Goal: Task Accomplishment & Management: Complete application form

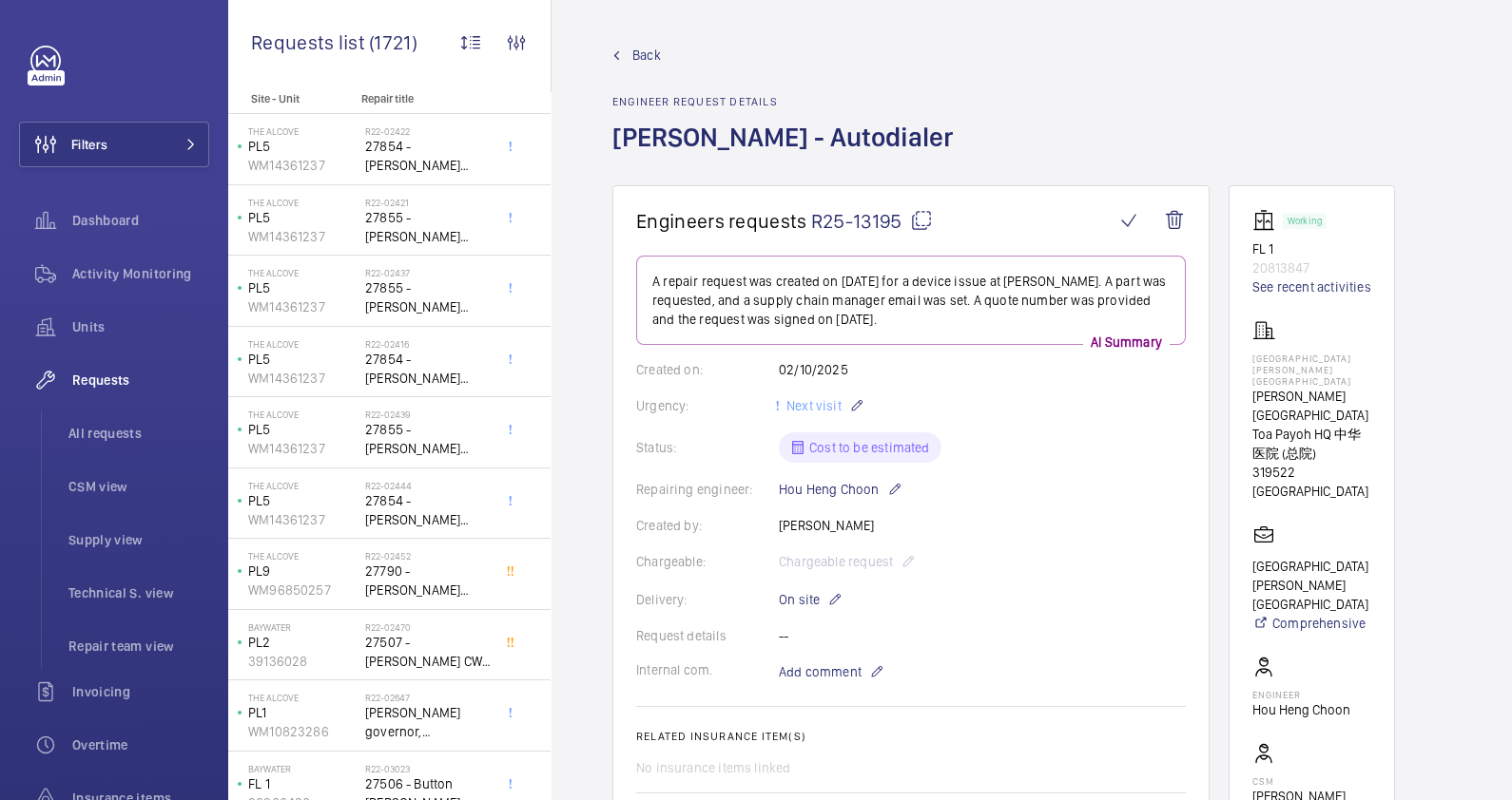
scroll to position [23, 0]
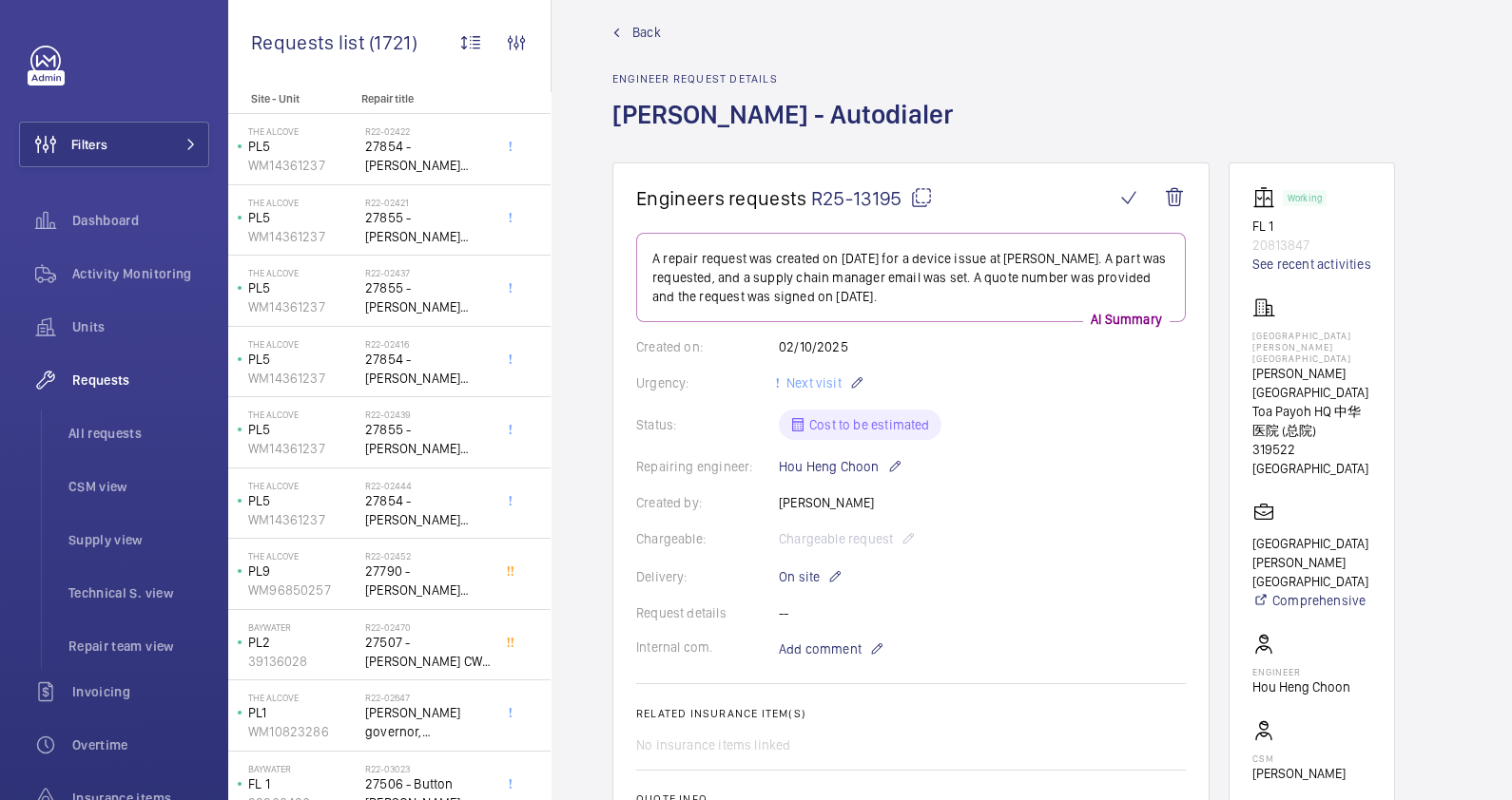
click at [627, 36] on link "Back" at bounding box center [789, 32] width 352 height 19
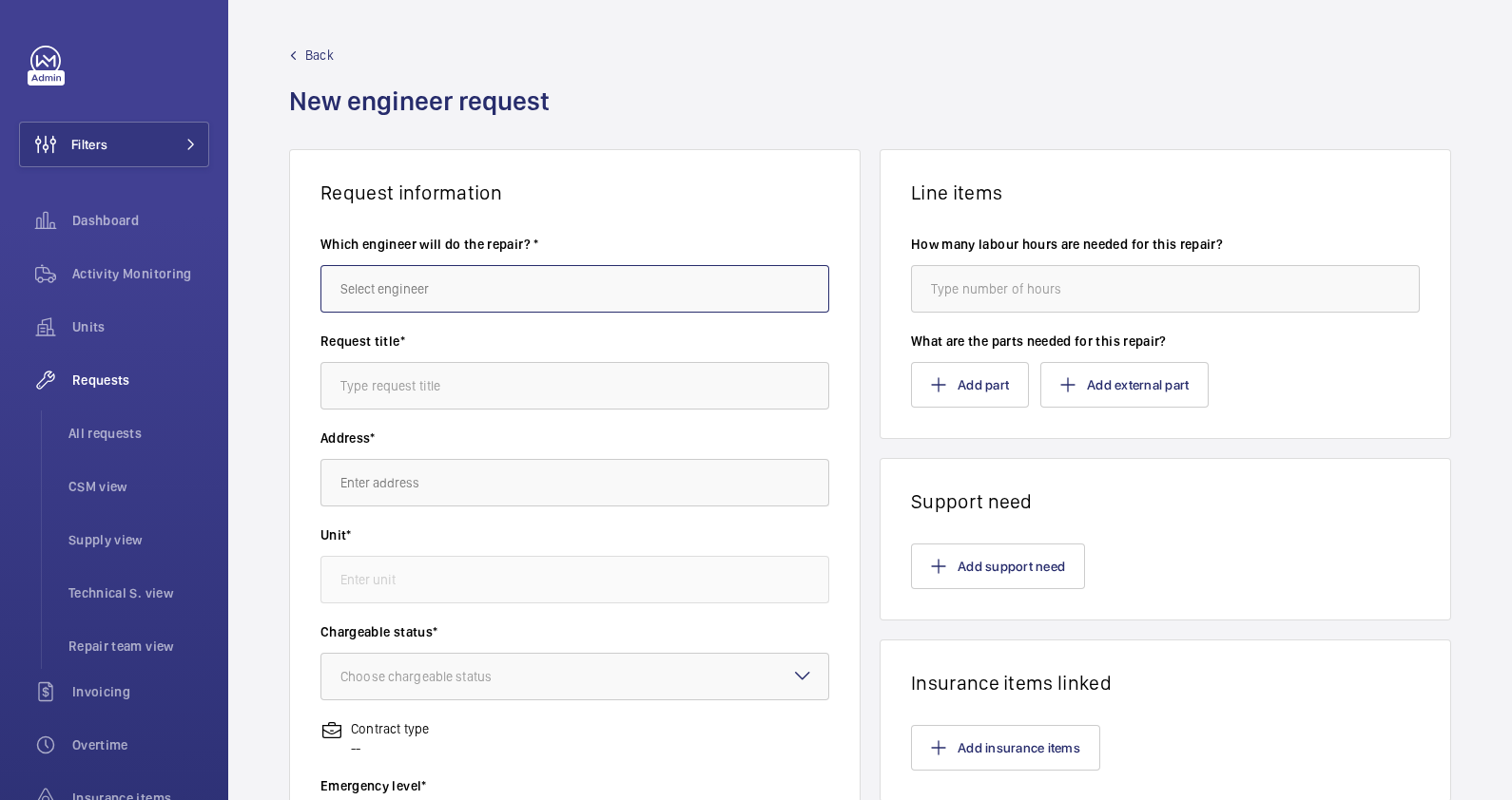
click at [364, 277] on input "text" at bounding box center [574, 288] width 509 height 47
click at [499, 280] on input "text" at bounding box center [574, 288] width 509 height 47
click at [514, 342] on mat-option "[PERSON_NAME]" at bounding box center [570, 346] width 498 height 45
type input "[PERSON_NAME]"
click at [518, 394] on input "text" at bounding box center [574, 386] width 509 height 47
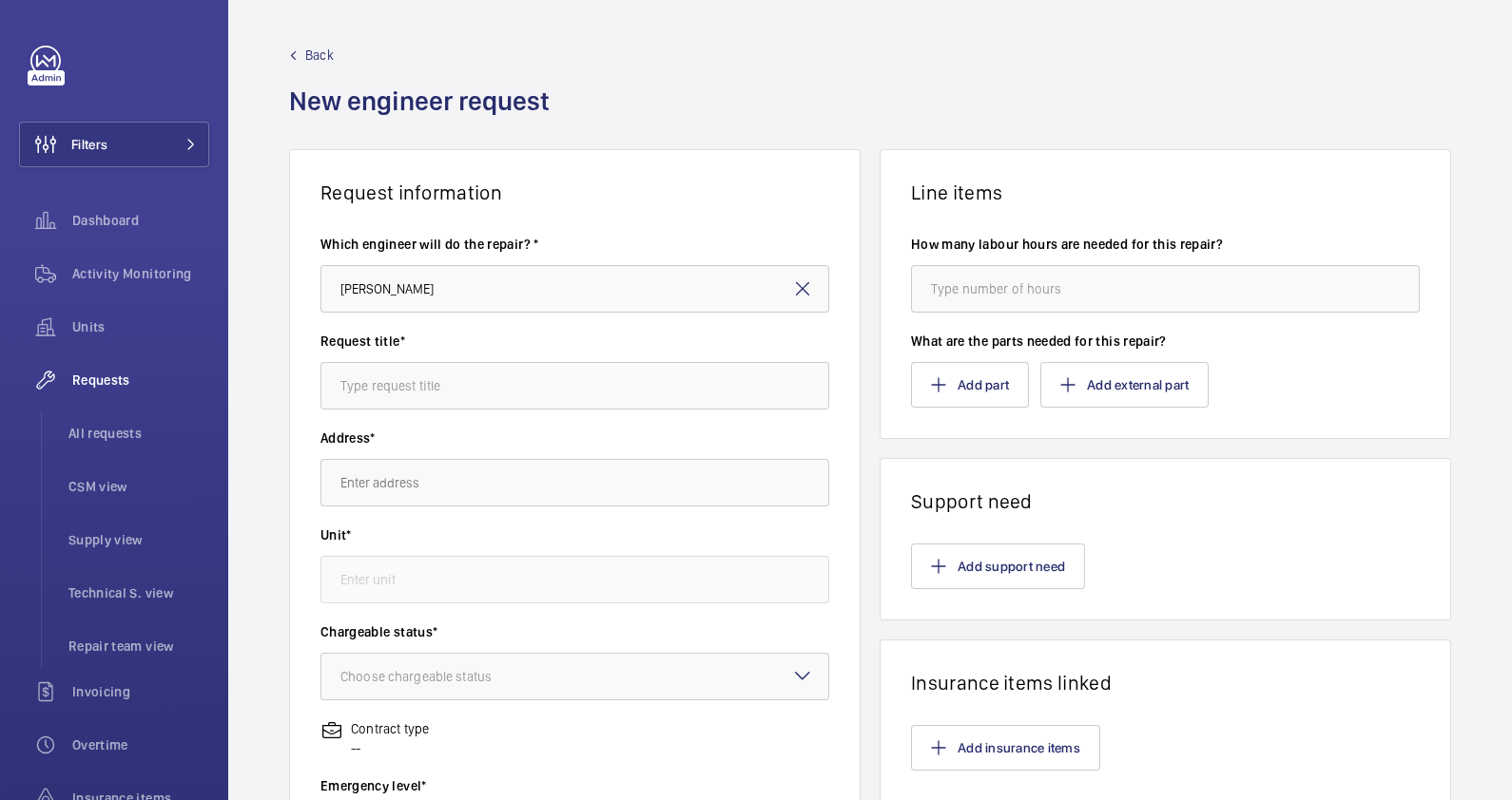
click at [1179, 89] on div "Back New engineer request" at bounding box center [871, 97] width 1162 height 104
click at [536, 379] on input "text" at bounding box center [574, 386] width 509 height 47
paste input "Motor Replacement"
click at [334, 384] on input "Motor Replacement" at bounding box center [574, 386] width 509 height 47
type input "Pangium DW Motor Replacement"
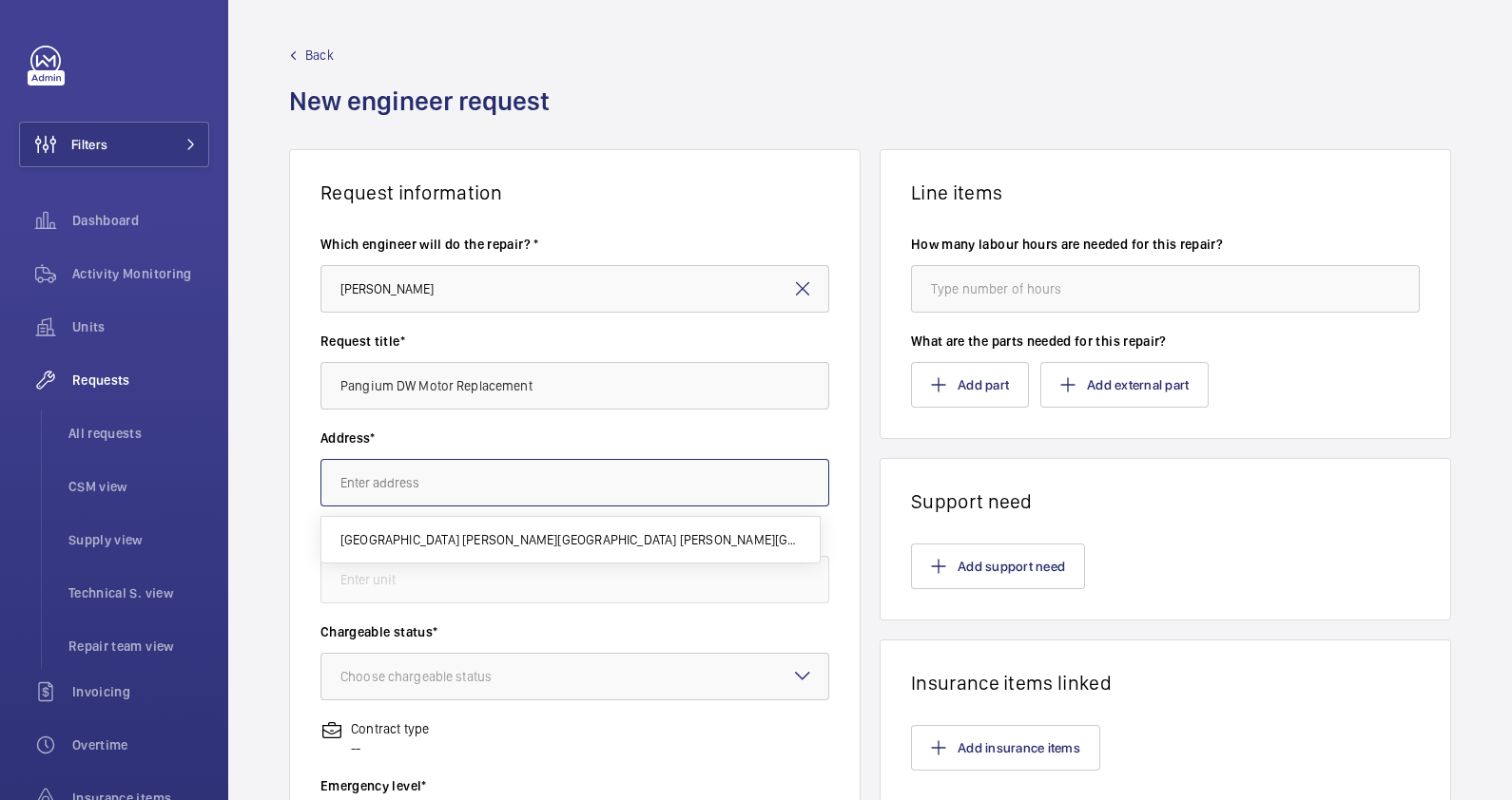
click at [502, 469] on input "text" at bounding box center [574, 483] width 509 height 47
click at [520, 535] on span "Pangium COMO [GEOGRAPHIC_DATA] [STREET_ADDRESS]" at bounding box center [505, 539] width 330 height 19
type input "Pangium COMO [GEOGRAPHIC_DATA] [STREET_ADDRESS]"
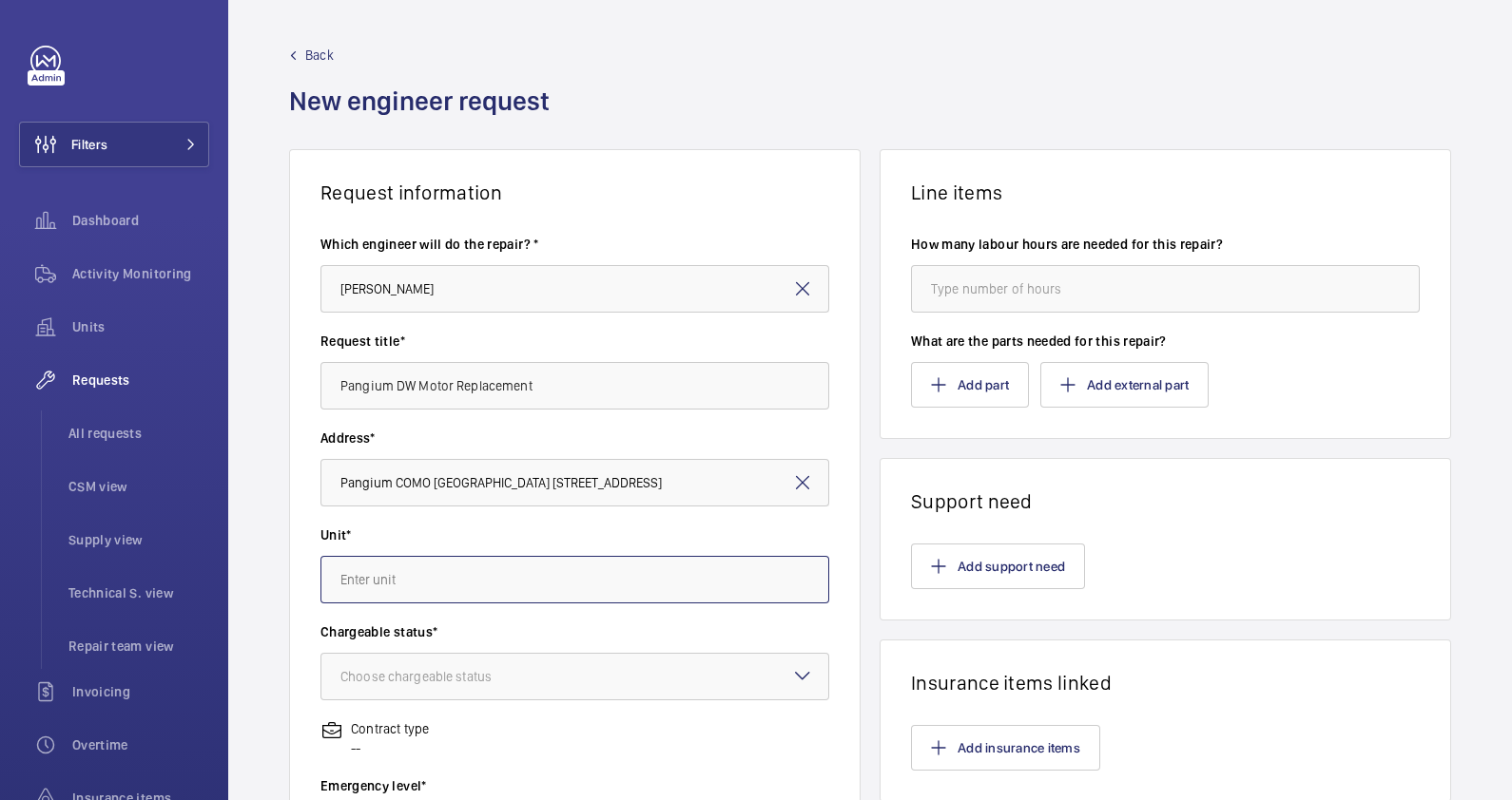
click at [534, 585] on input "text" at bounding box center [574, 580] width 509 height 47
click at [519, 636] on mat-option "19143420 - pangium" at bounding box center [570, 637] width 498 height 45
type input "19143420 - pangium"
click at [508, 655] on div at bounding box center [574, 677] width 507 height 45
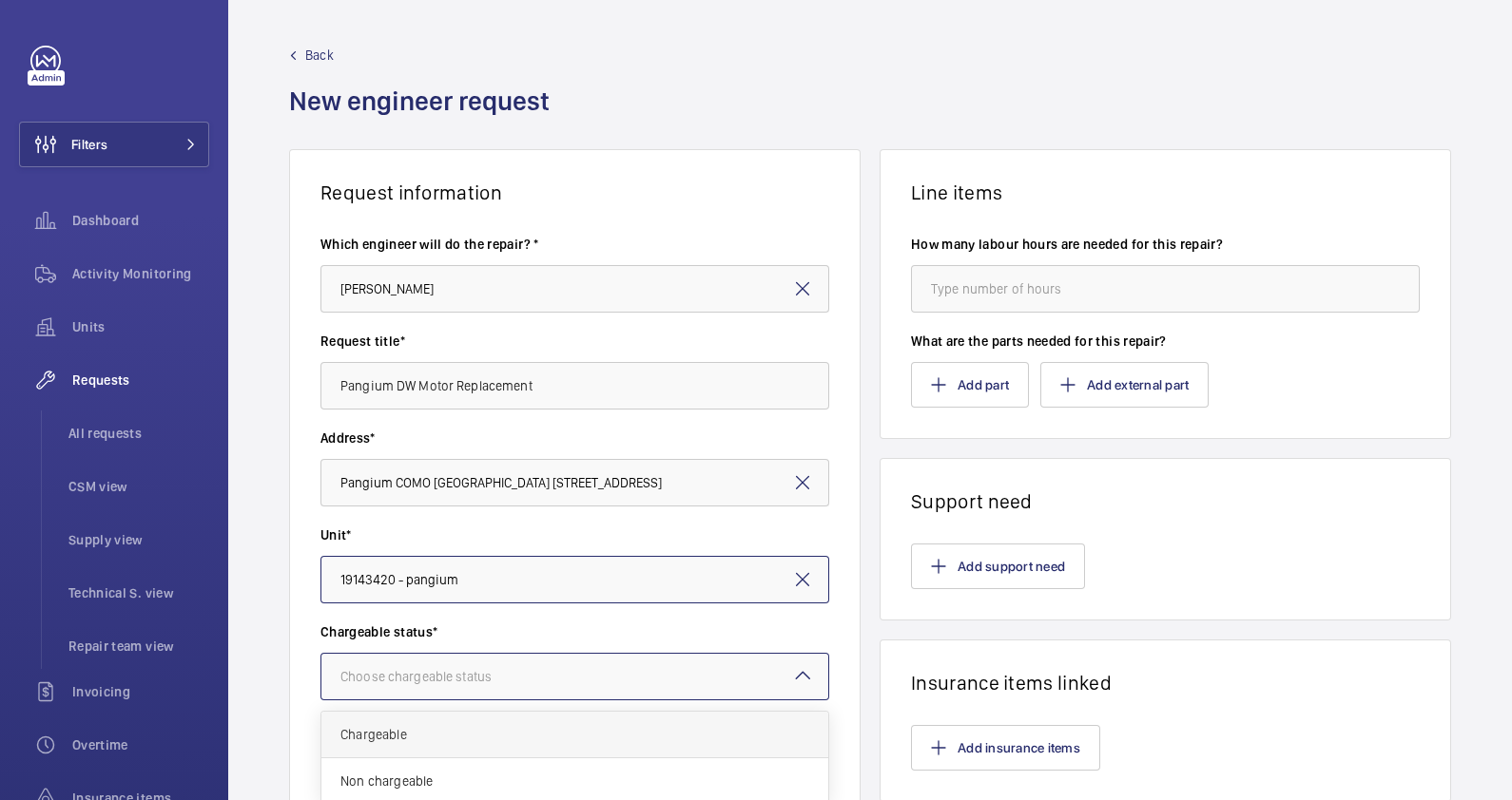
click at [488, 741] on span "Chargeable" at bounding box center [574, 734] width 468 height 19
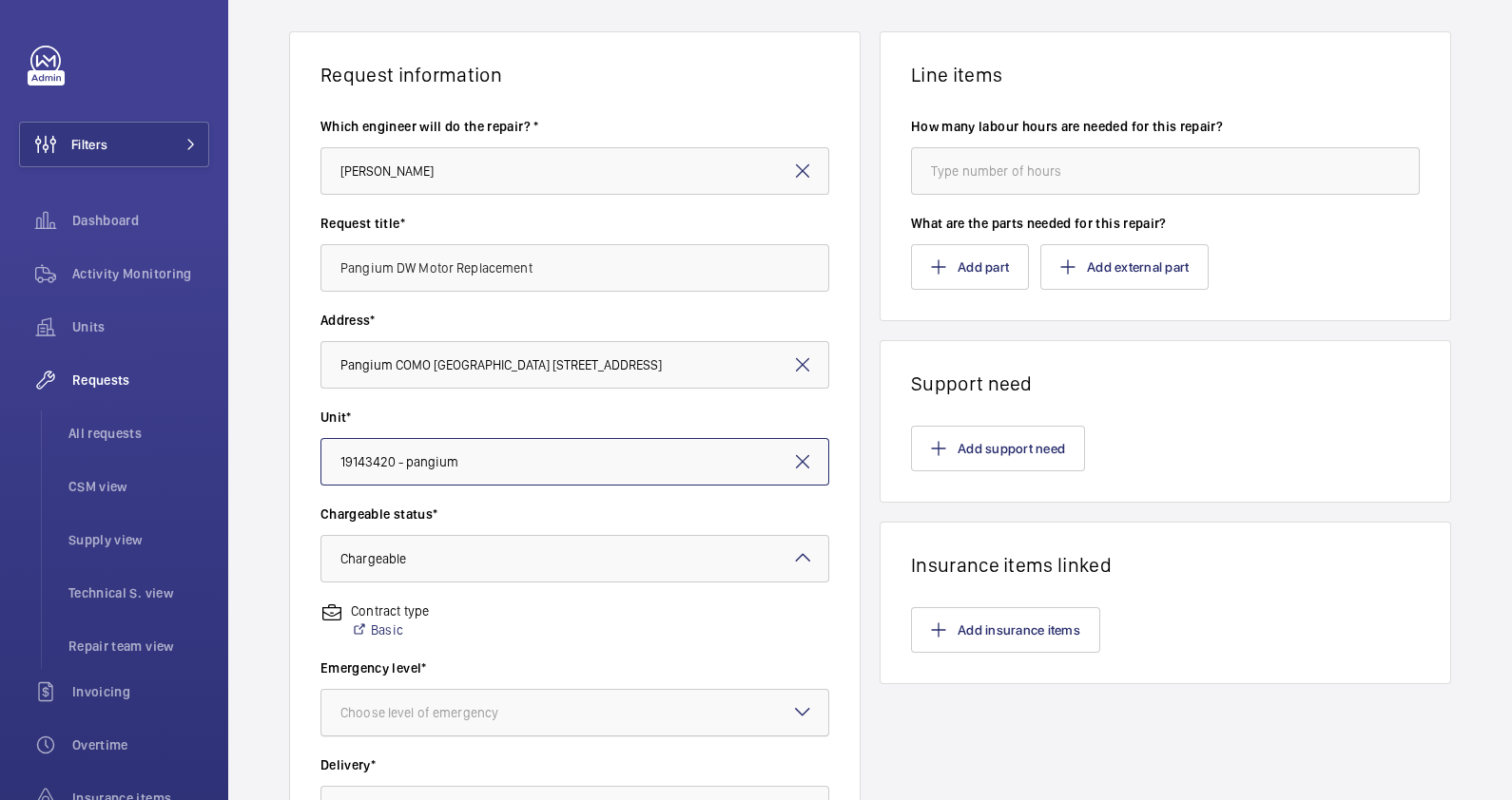
scroll to position [357, 0]
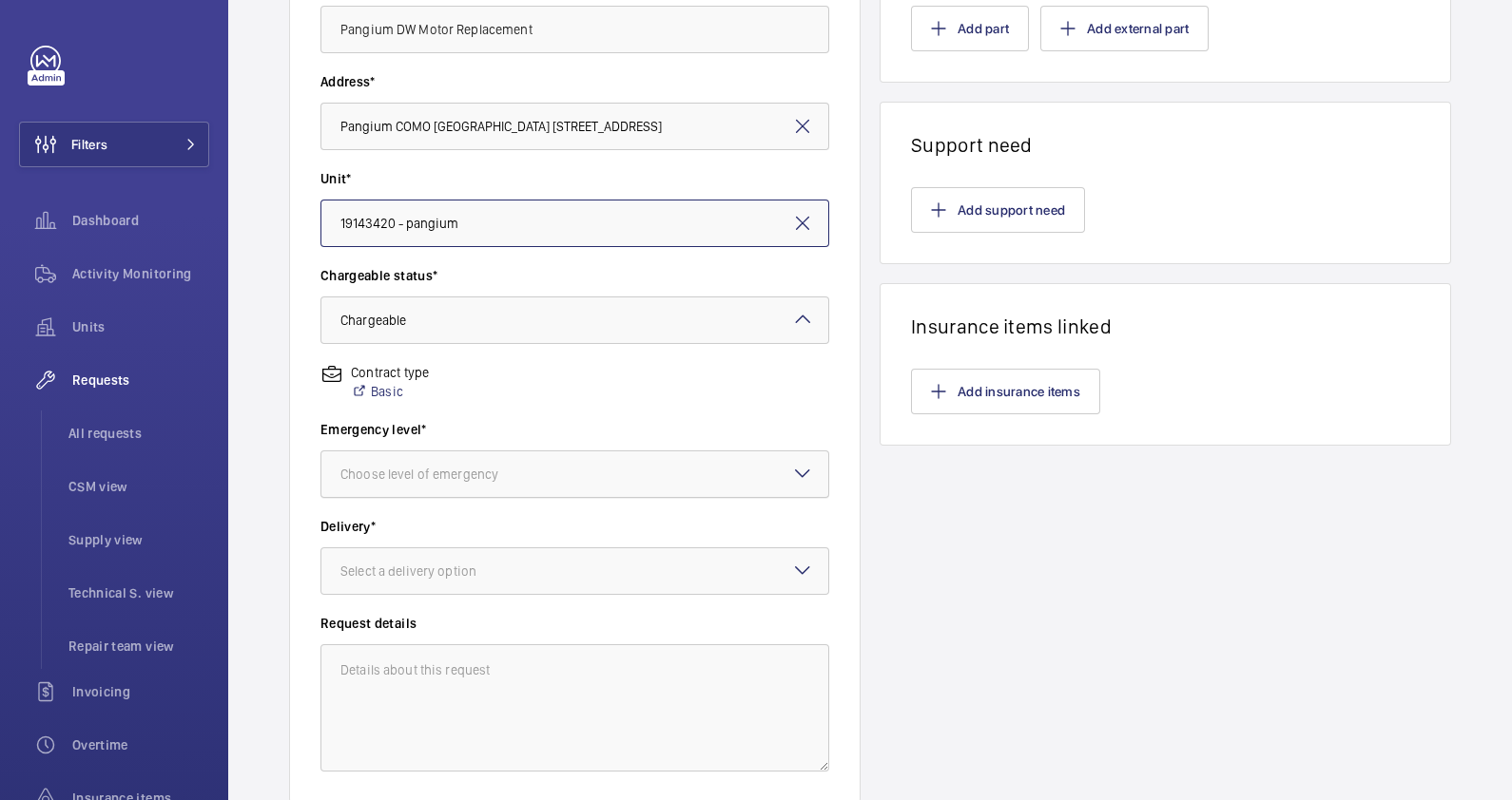
click at [477, 470] on div "Choose level of emergency" at bounding box center [443, 474] width 206 height 19
click at [471, 535] on span "Next visit" at bounding box center [574, 531] width 468 height 19
click at [462, 569] on div "Select a delivery option" at bounding box center [432, 571] width 184 height 19
click at [452, 670] on span "On site" at bounding box center [574, 676] width 468 height 19
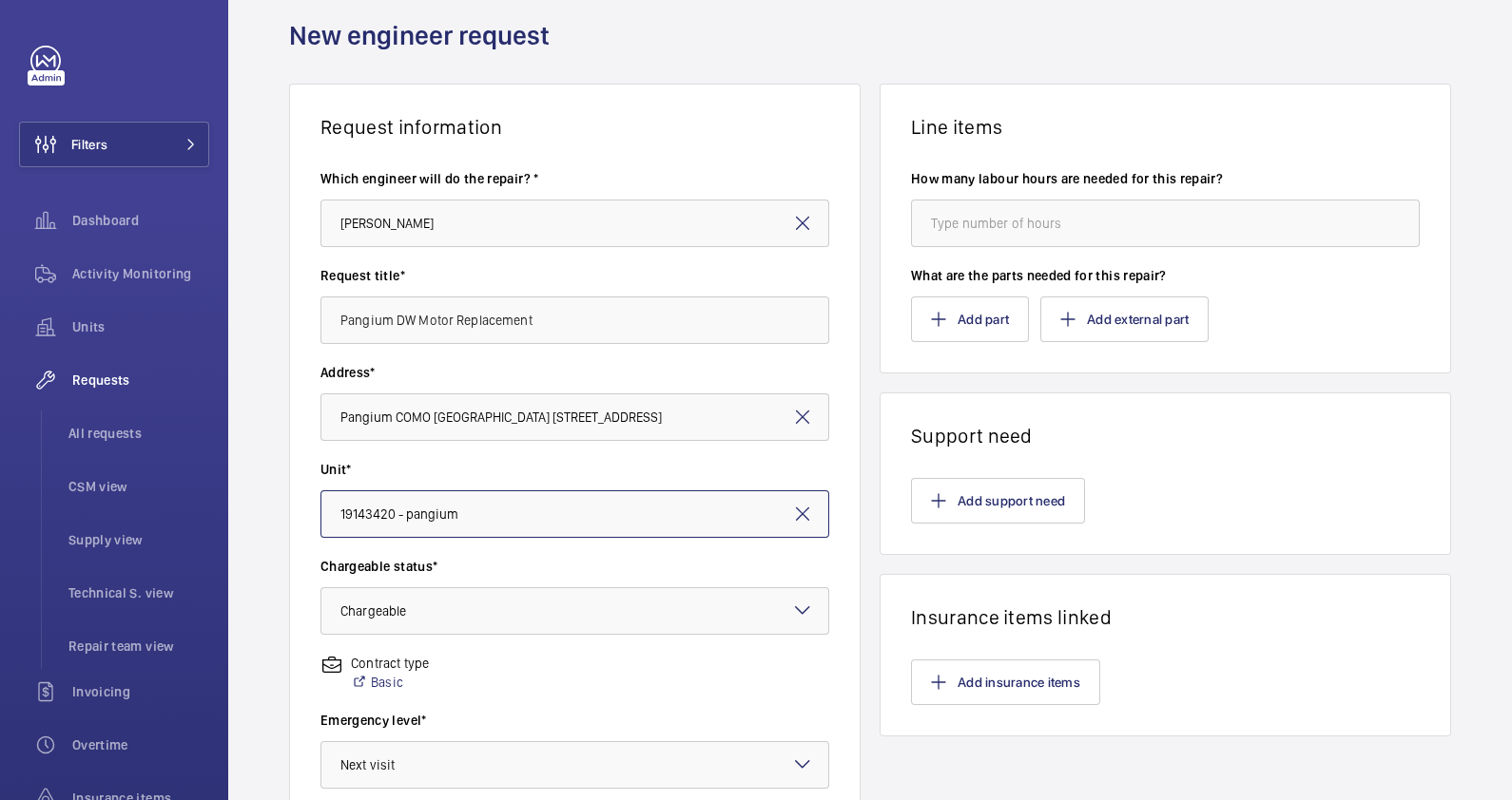
scroll to position [0, 0]
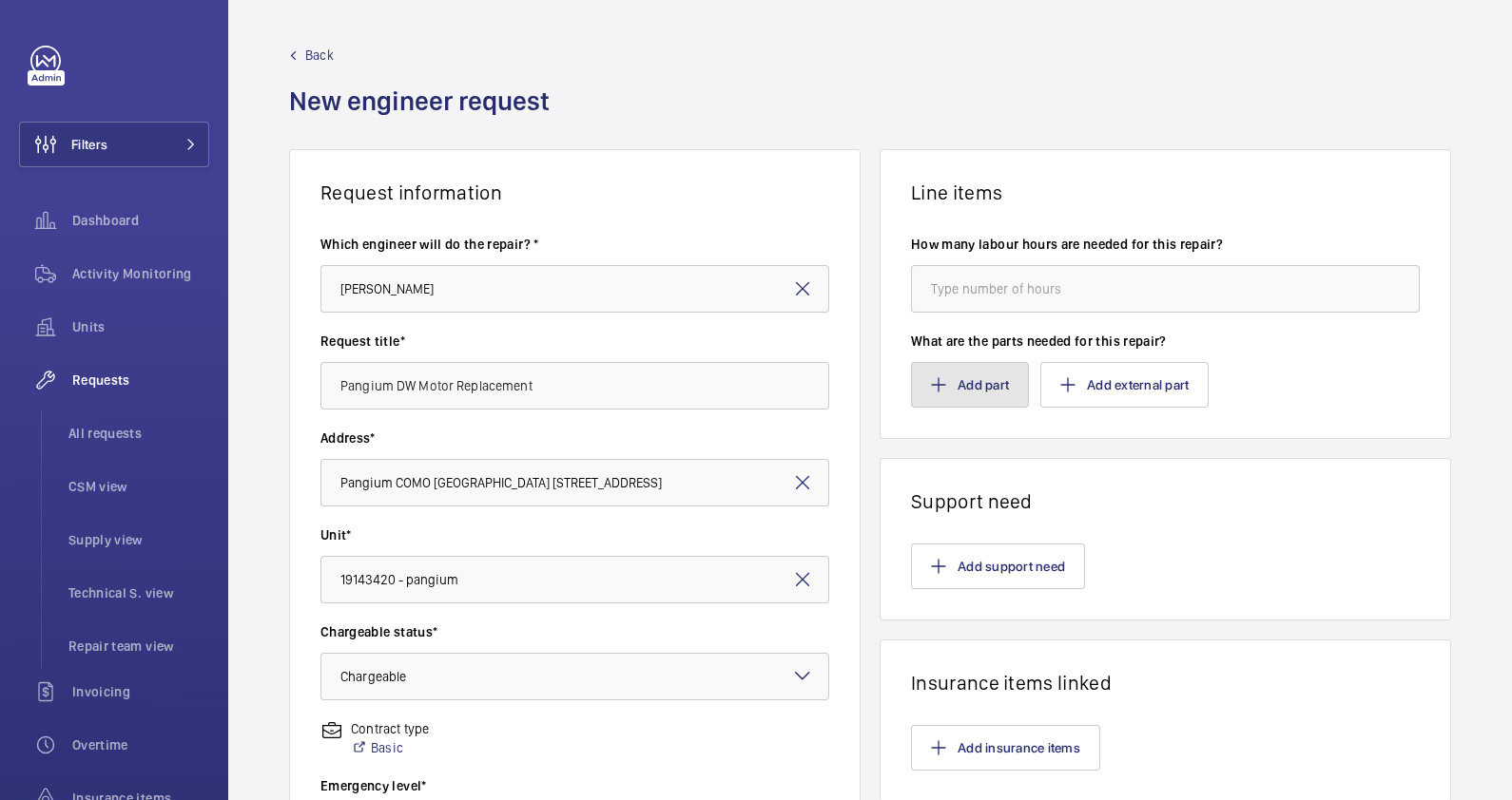
click at [970, 381] on button "Add part" at bounding box center [969, 385] width 118 height 45
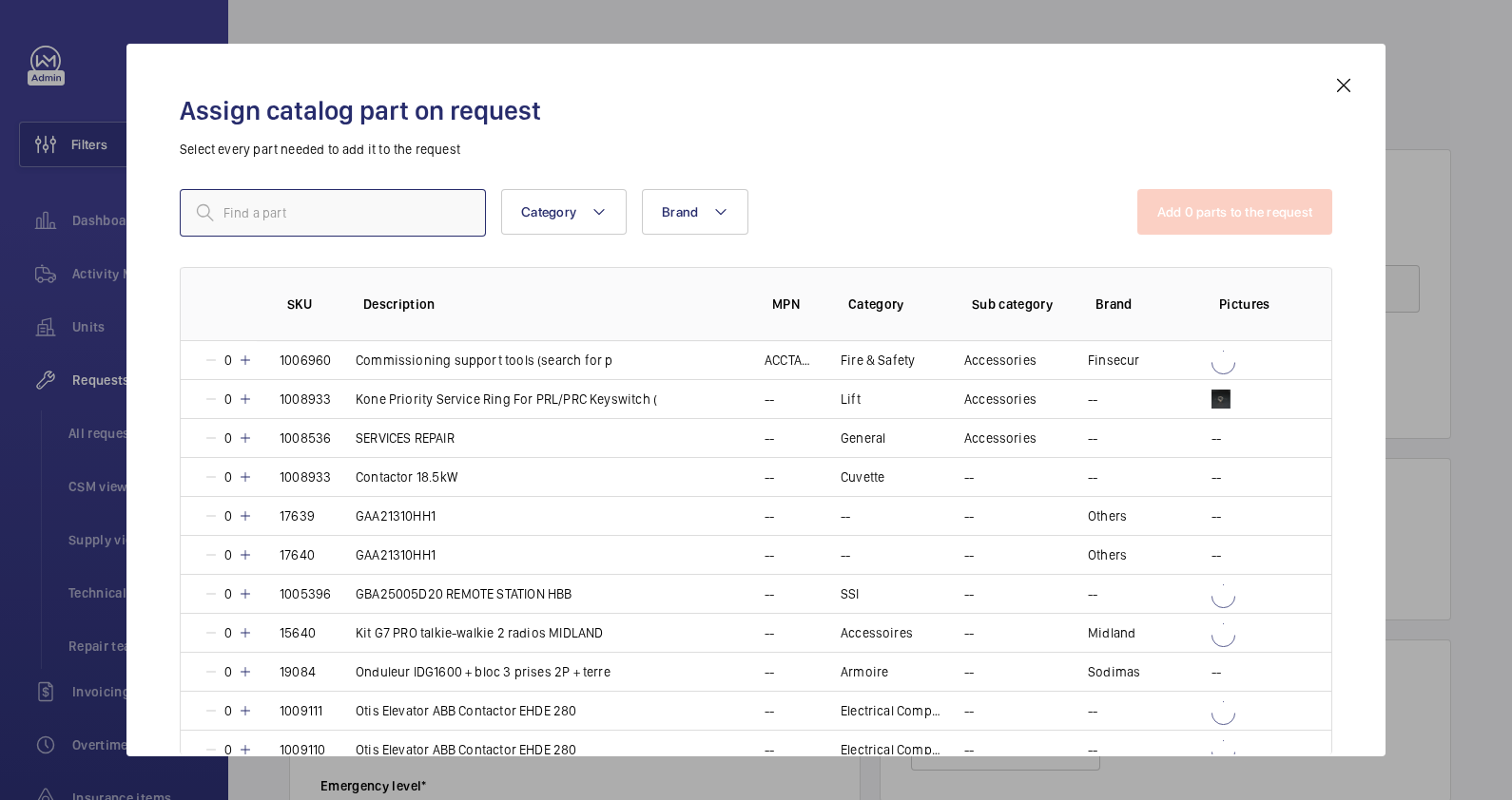
click at [299, 200] on input "text" at bounding box center [333, 212] width 306 height 47
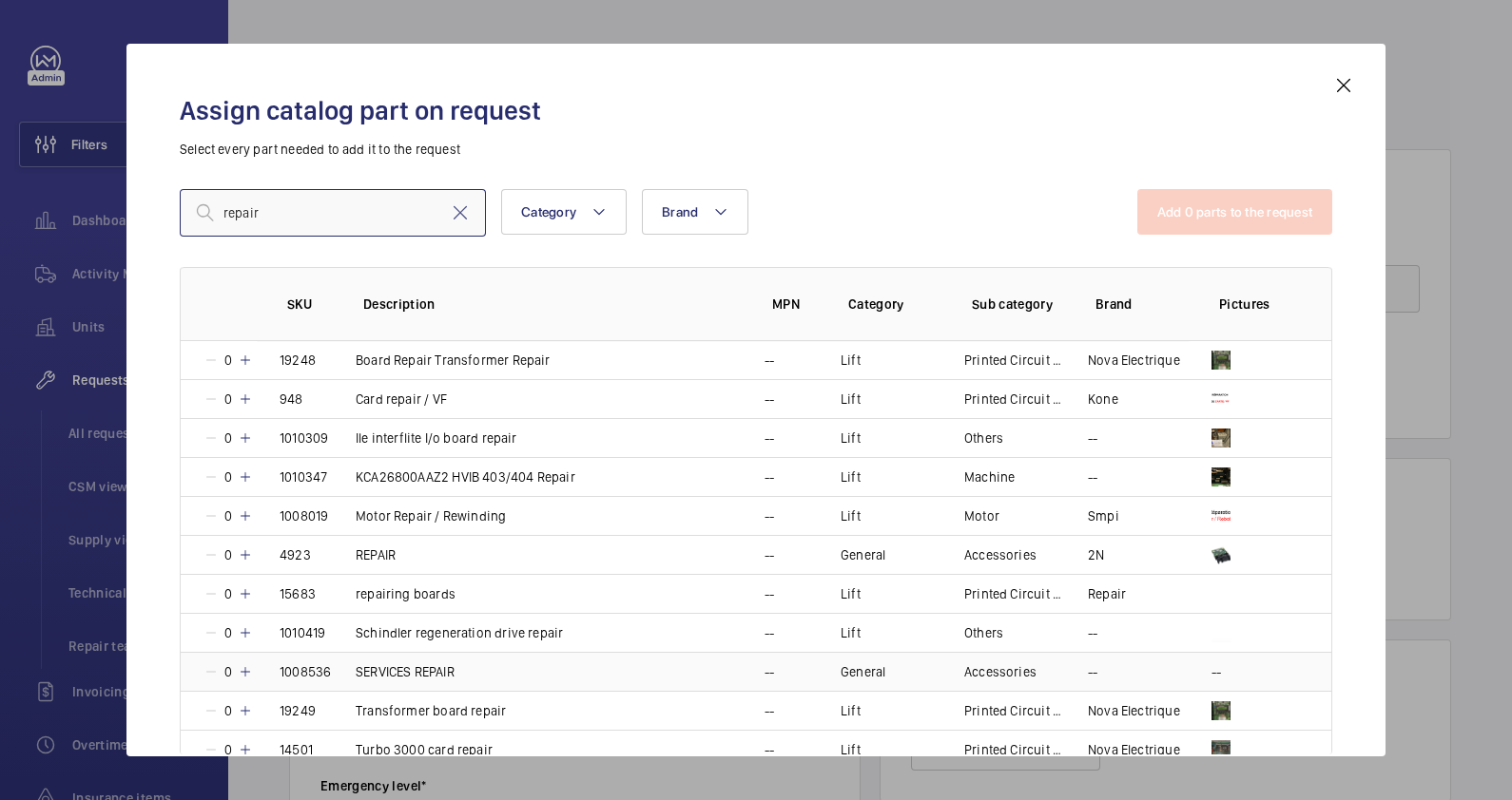
type input "repair"
click at [462, 666] on td "SERVICES REPAIR" at bounding box center [538, 671] width 409 height 39
click at [1203, 217] on button "Add 1 parts to the request" at bounding box center [1236, 211] width 193 height 45
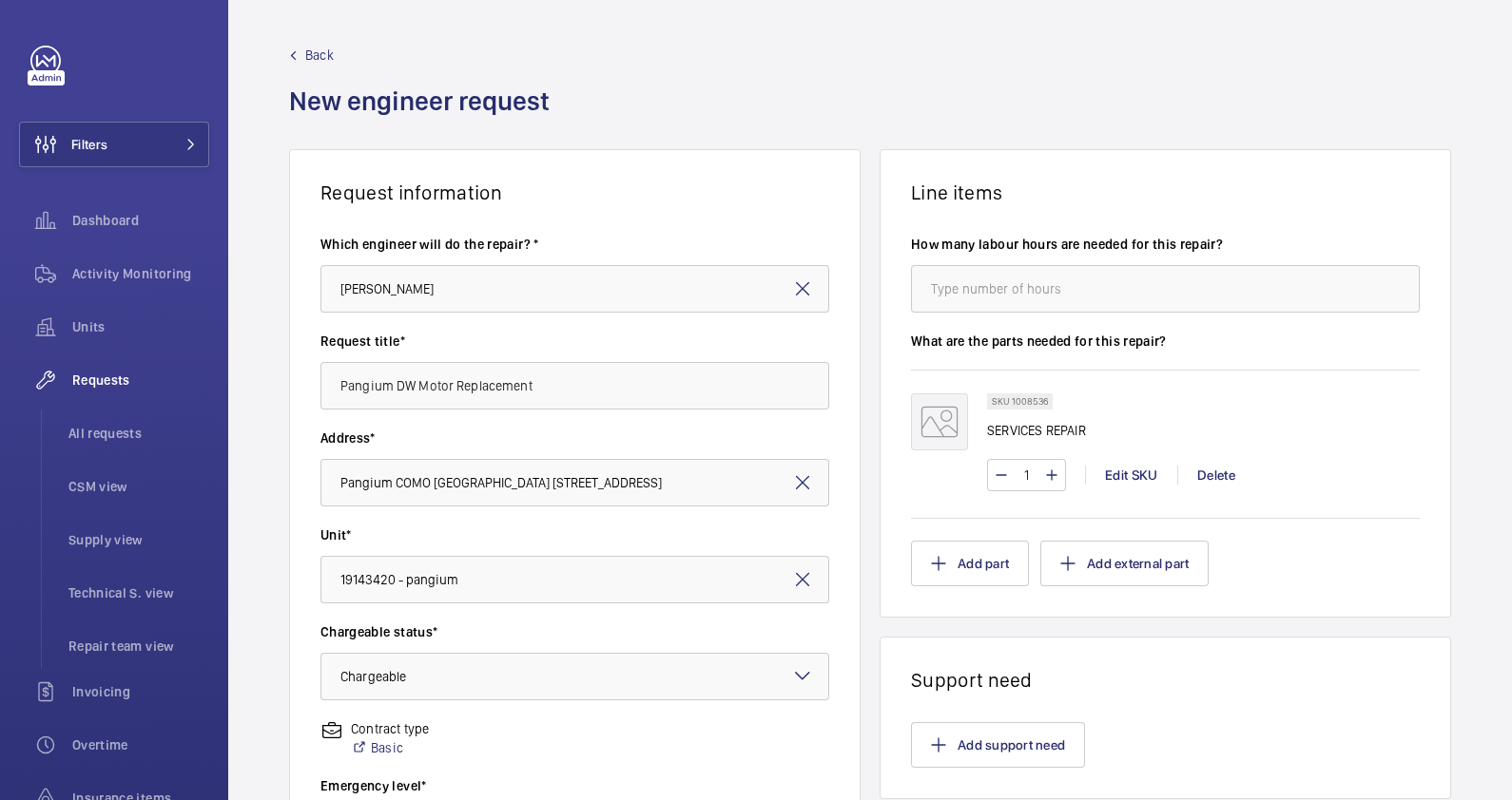
scroll to position [494, 0]
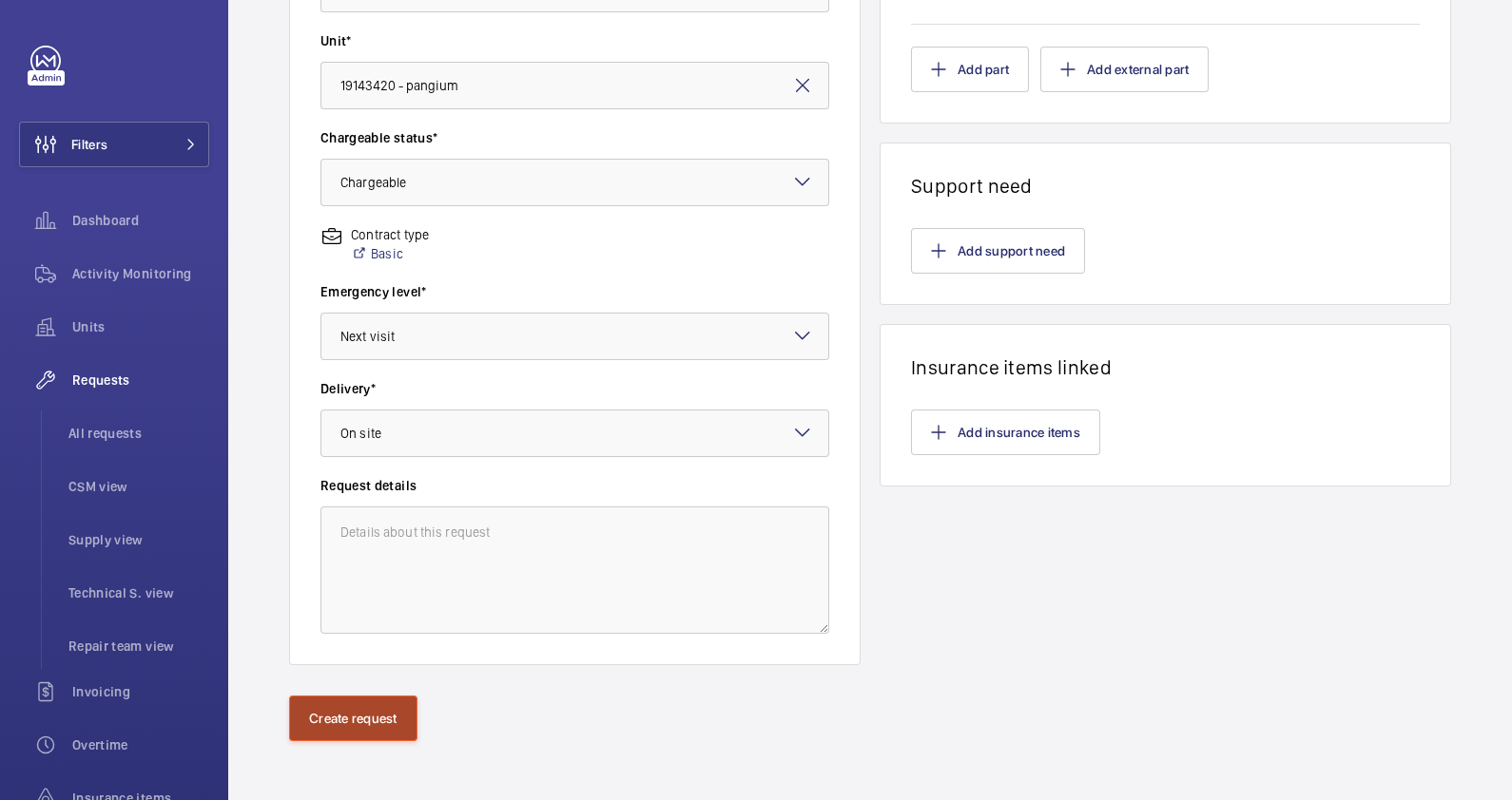
click at [369, 710] on button "Create request" at bounding box center [354, 718] width 128 height 45
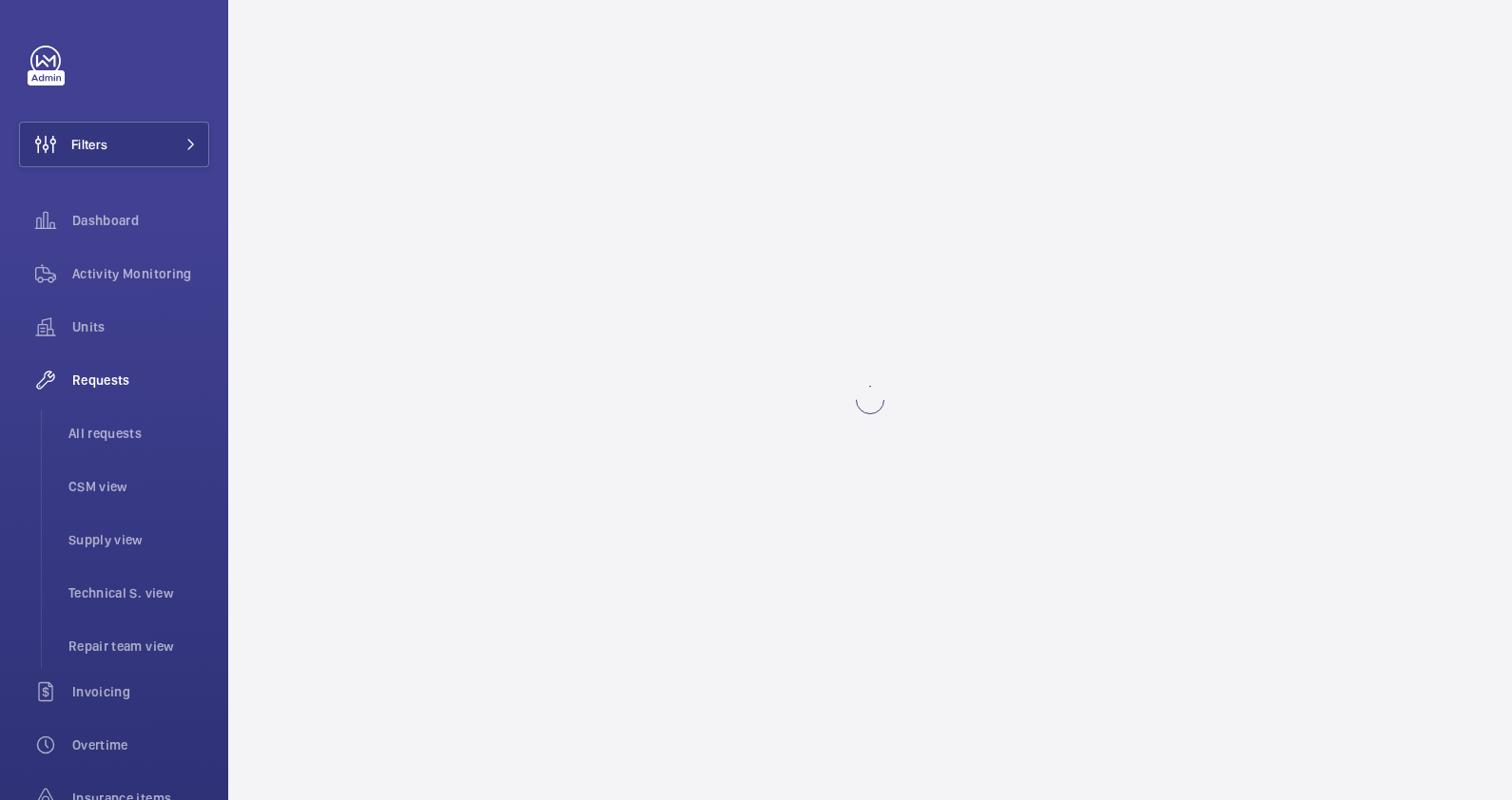
scroll to position [0, 0]
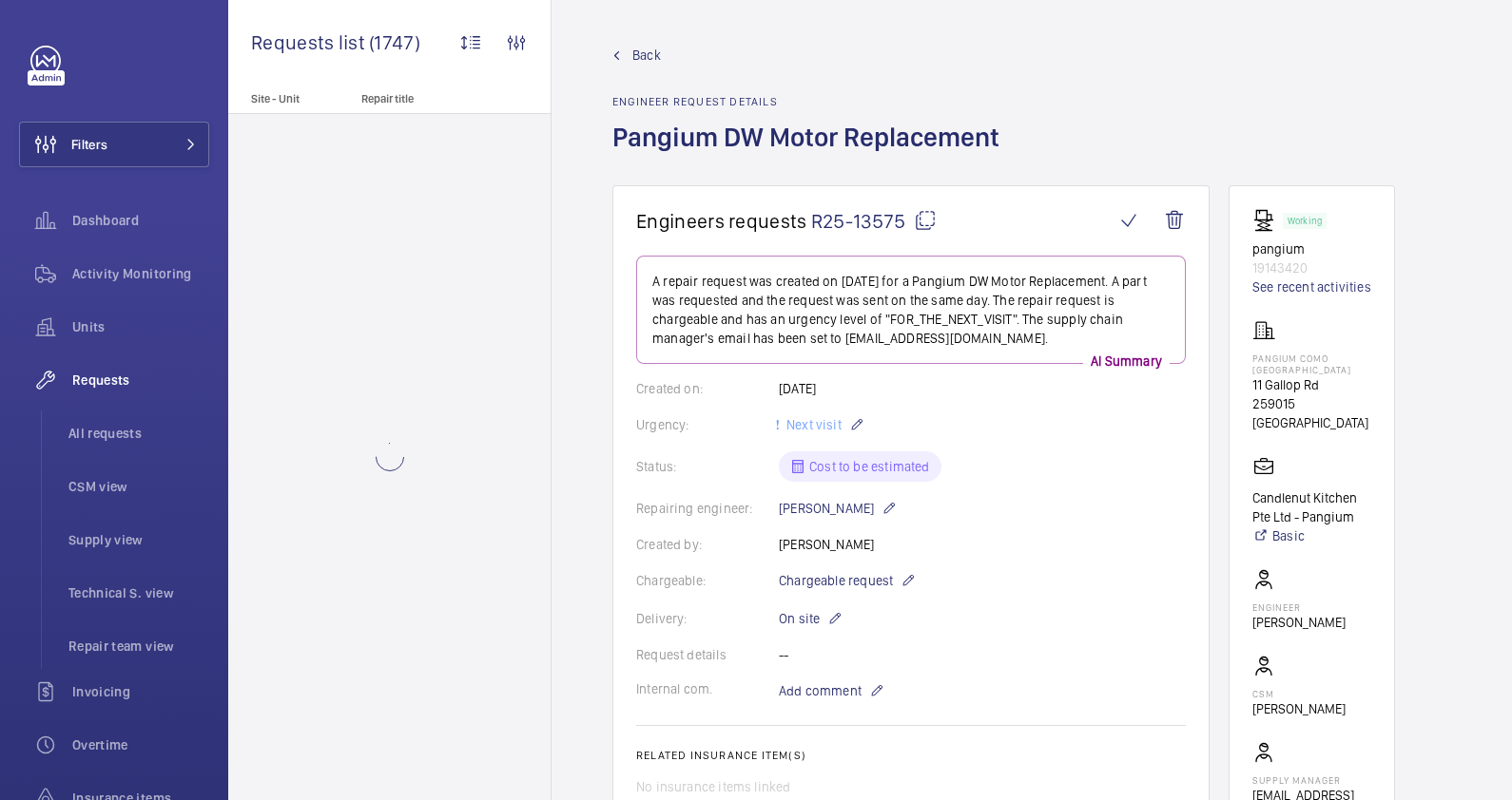
scroll to position [474, 0]
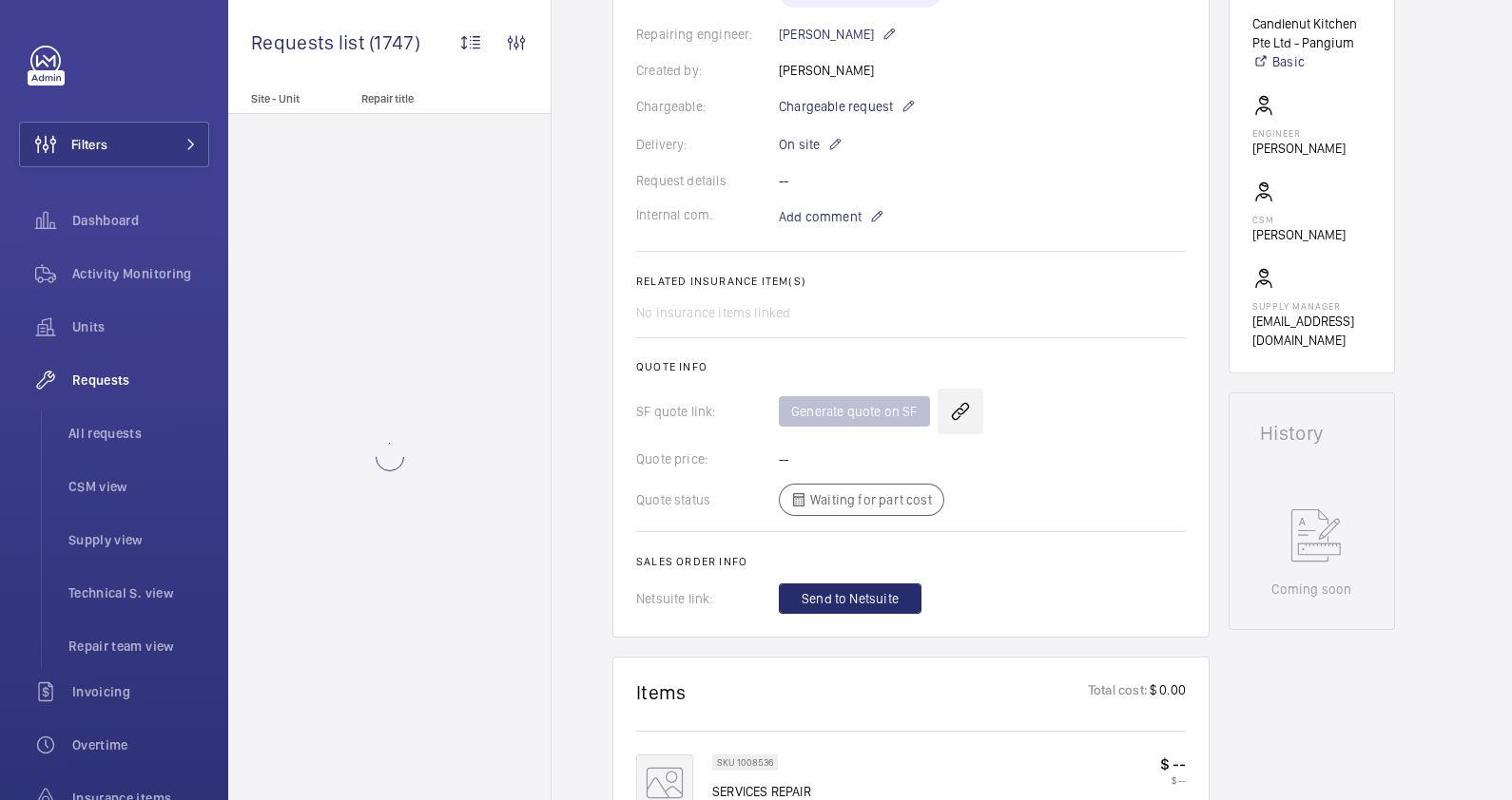
click at [950, 408] on wm-front-icon-button at bounding box center [961, 412] width 45 height 45
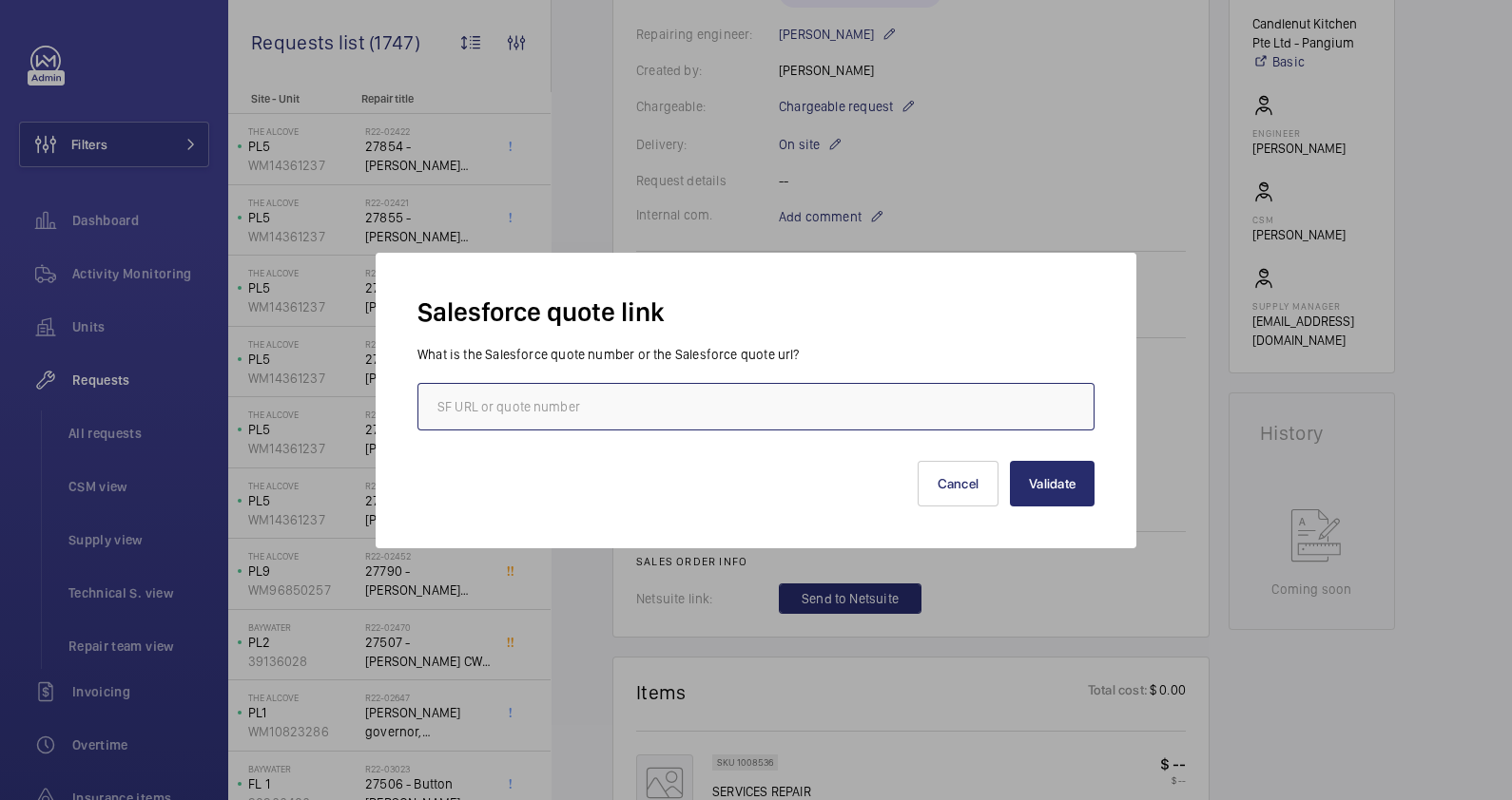
click at [791, 405] on input "text" at bounding box center [755, 407] width 677 height 47
paste input "[URL][DOMAIN_NAME]"
type input "[URL][DOMAIN_NAME]"
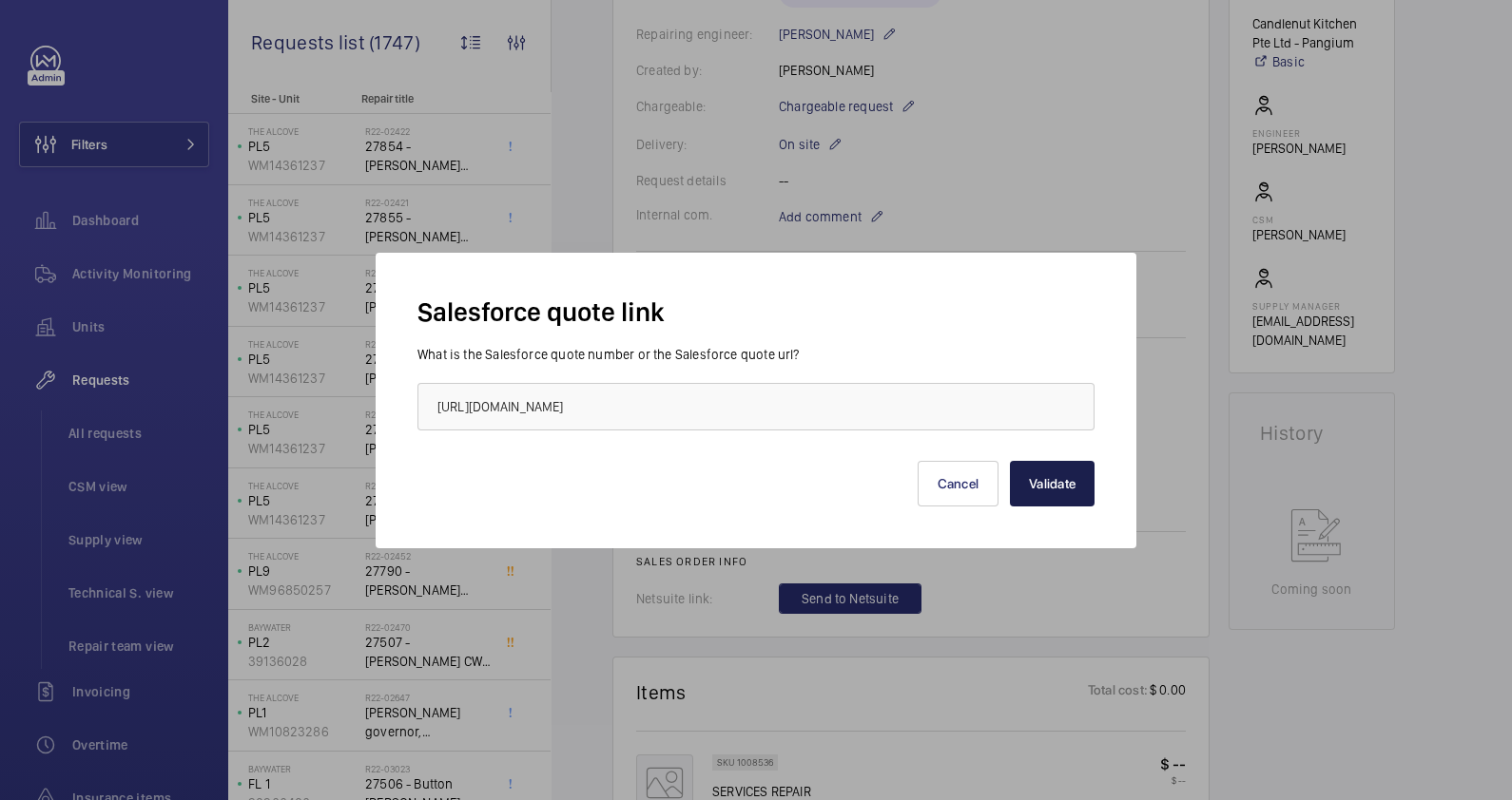
click at [1046, 480] on button "Validate" at bounding box center [1052, 484] width 85 height 45
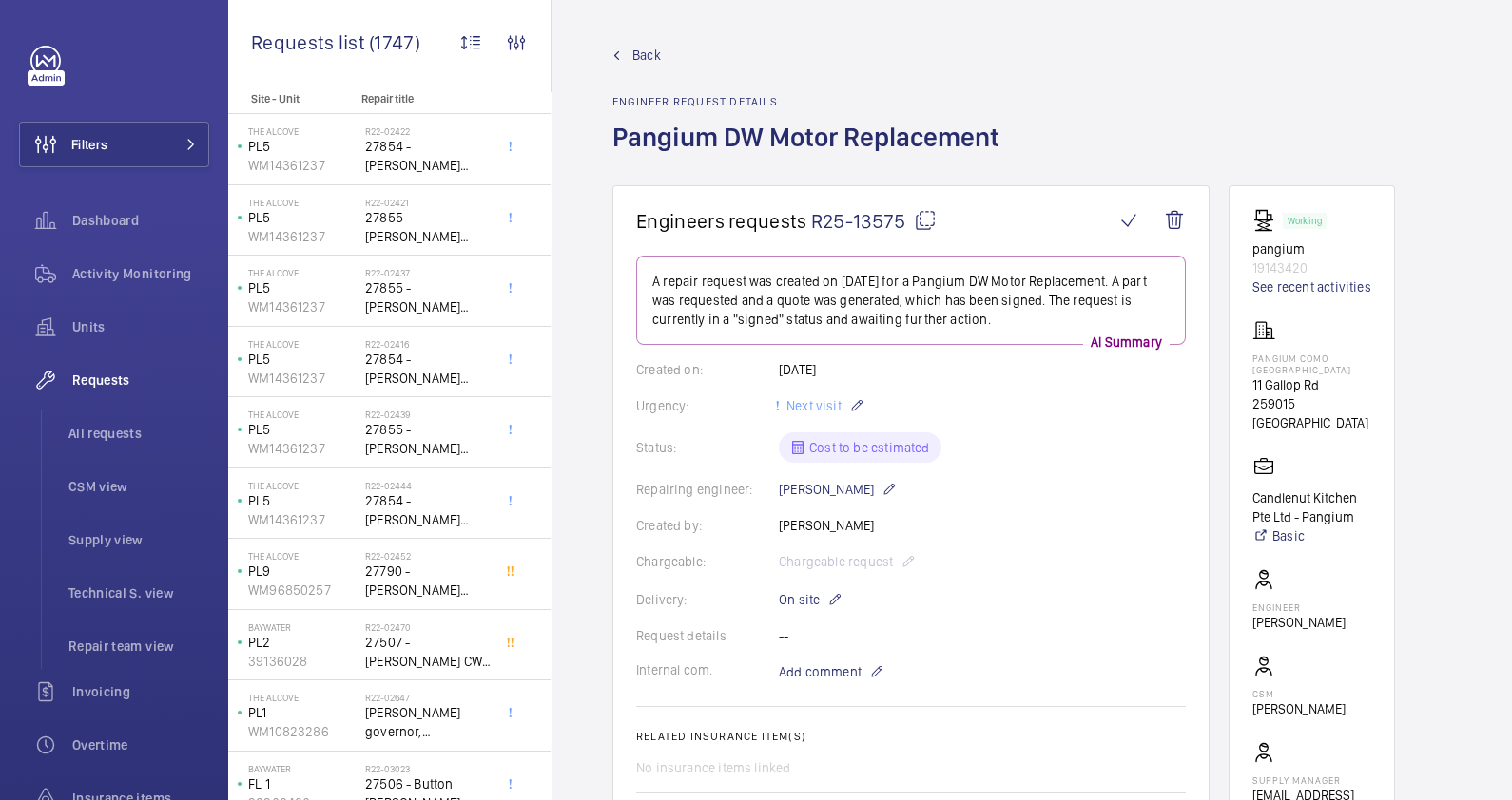
click at [925, 215] on mat-icon at bounding box center [925, 220] width 23 height 23
